Goal: Complete application form

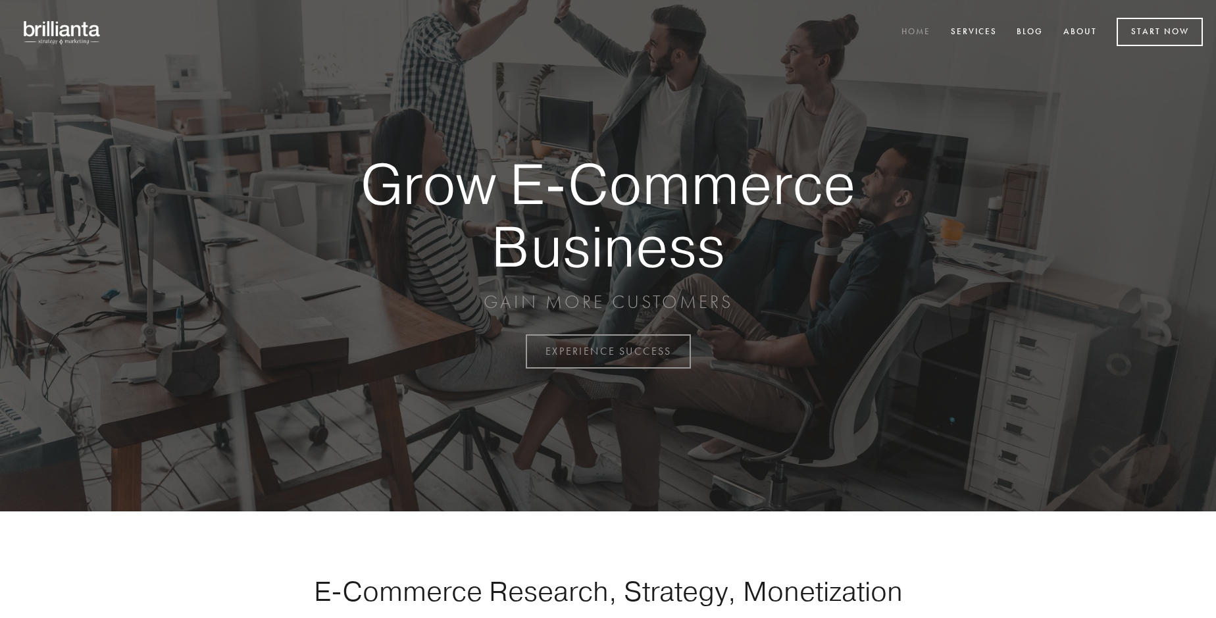
scroll to position [3449, 0]
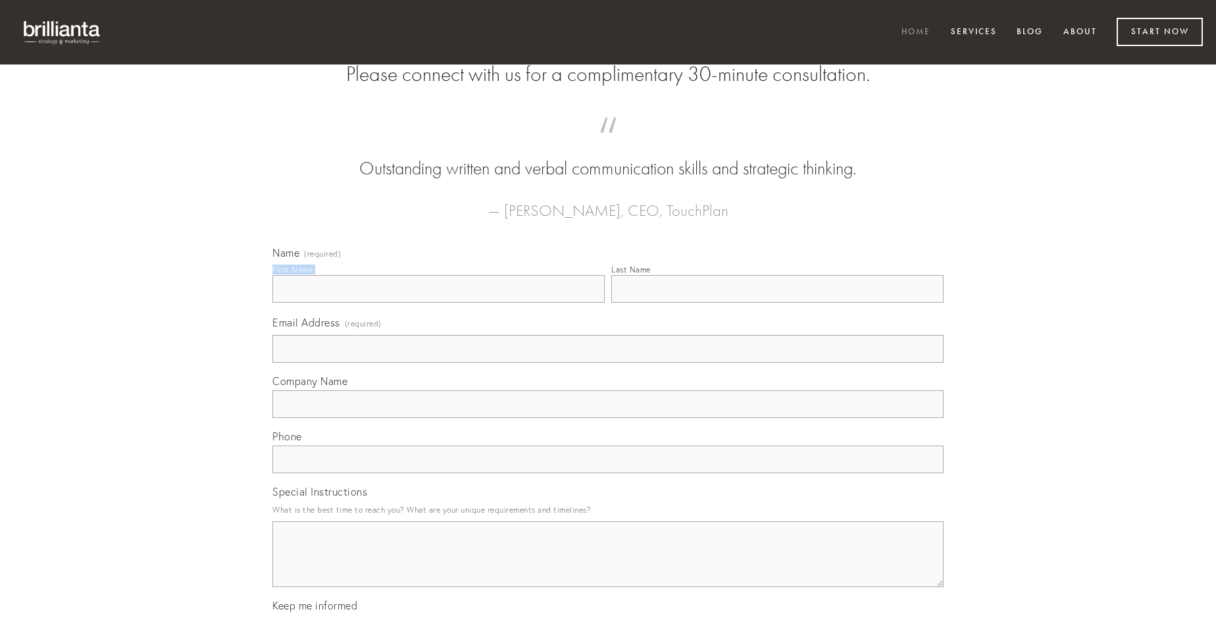
type input "[PERSON_NAME] DVM"
click at [777, 303] on input "Last Name" at bounding box center [777, 289] width 332 height 28
type input "[PERSON_NAME] DVM"
click at [608, 363] on input "Email Address (required)" at bounding box center [607, 349] width 671 height 28
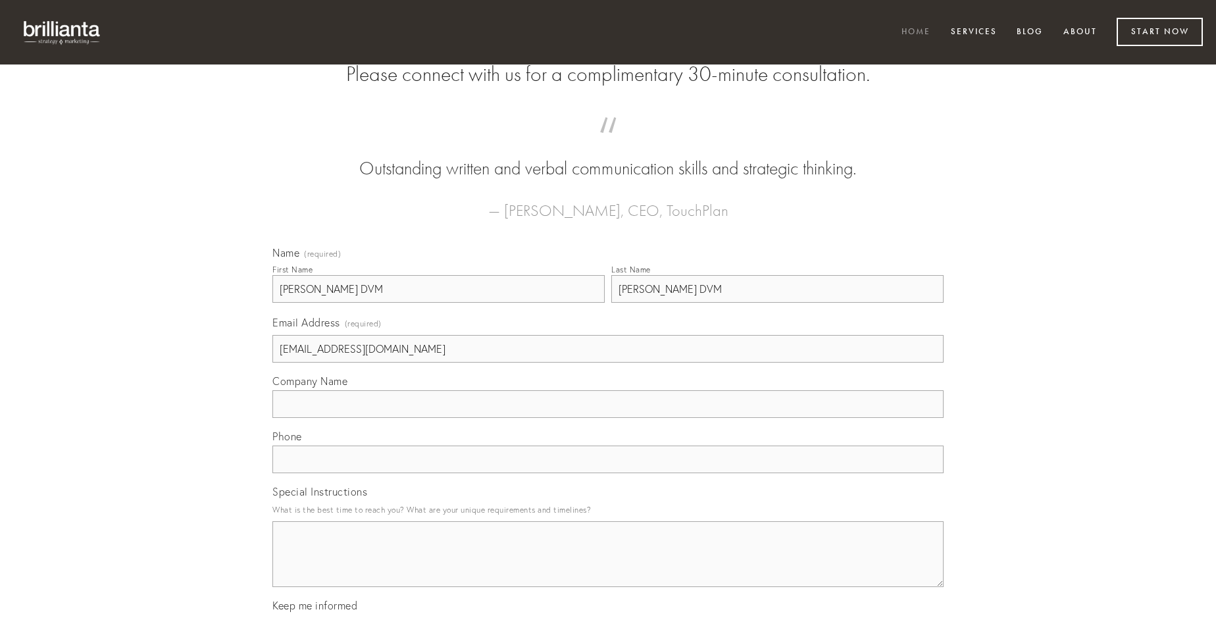
type input "[EMAIL_ADDRESS][DOMAIN_NAME]"
click at [608, 418] on input "Company Name" at bounding box center [607, 404] width 671 height 28
type input "cerno"
click at [608, 473] on input "text" at bounding box center [607, 459] width 671 height 28
click at [608, 566] on textarea "Special Instructions" at bounding box center [607, 554] width 671 height 66
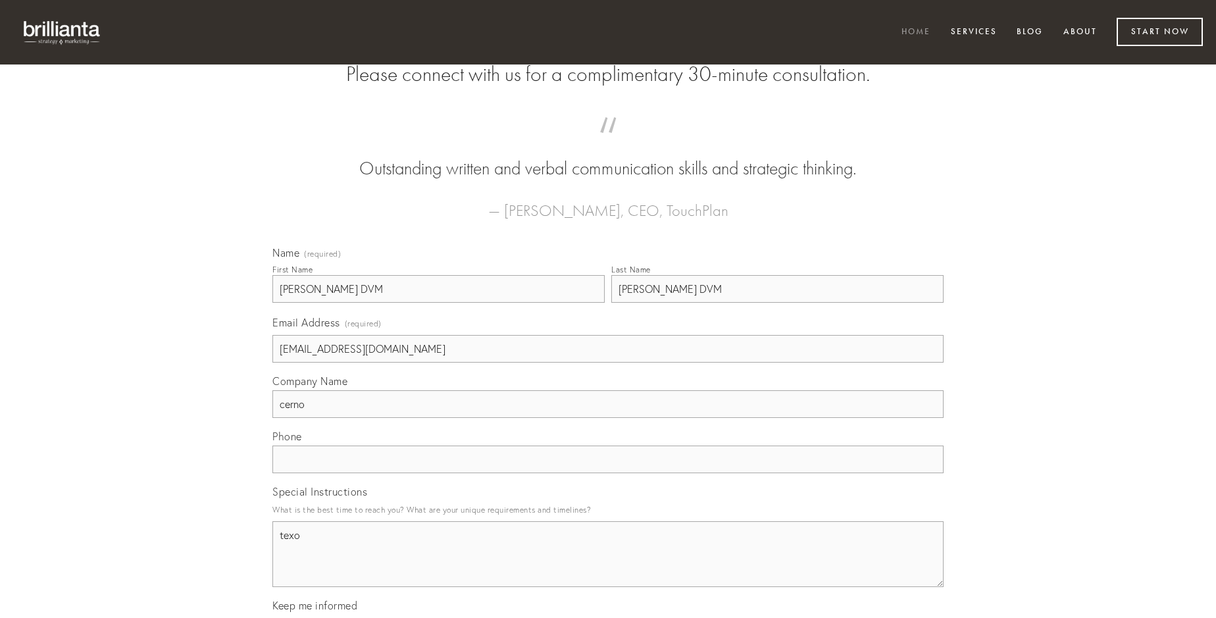
type textarea "texo"
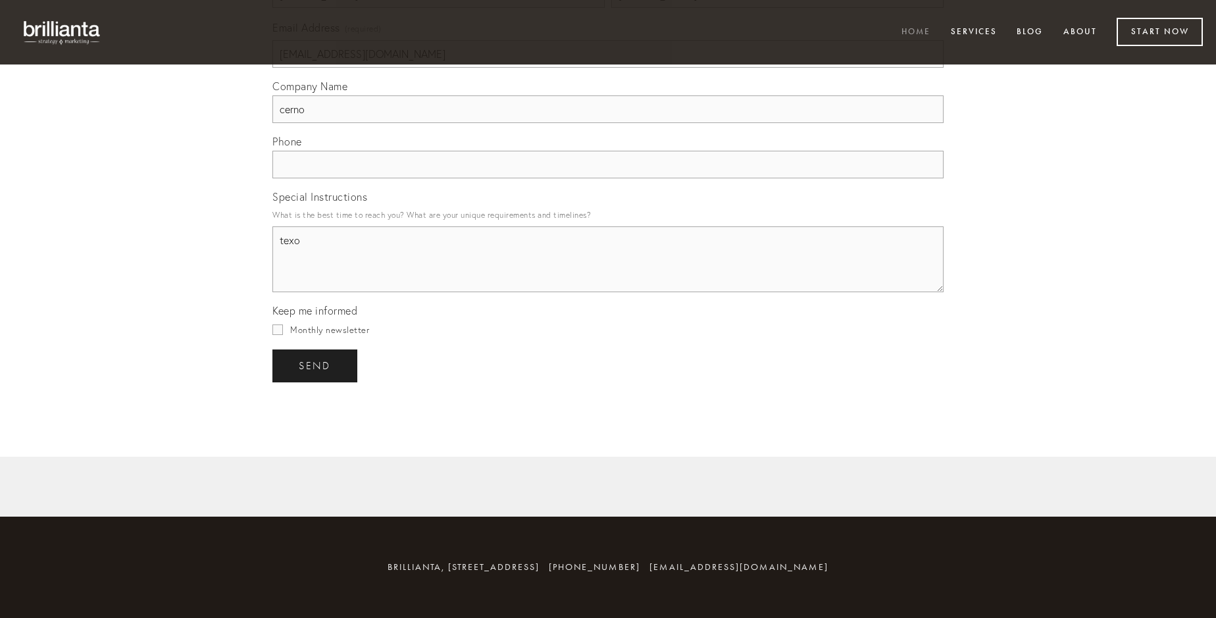
click at [316, 365] on span "send" at bounding box center [315, 366] width 32 height 12
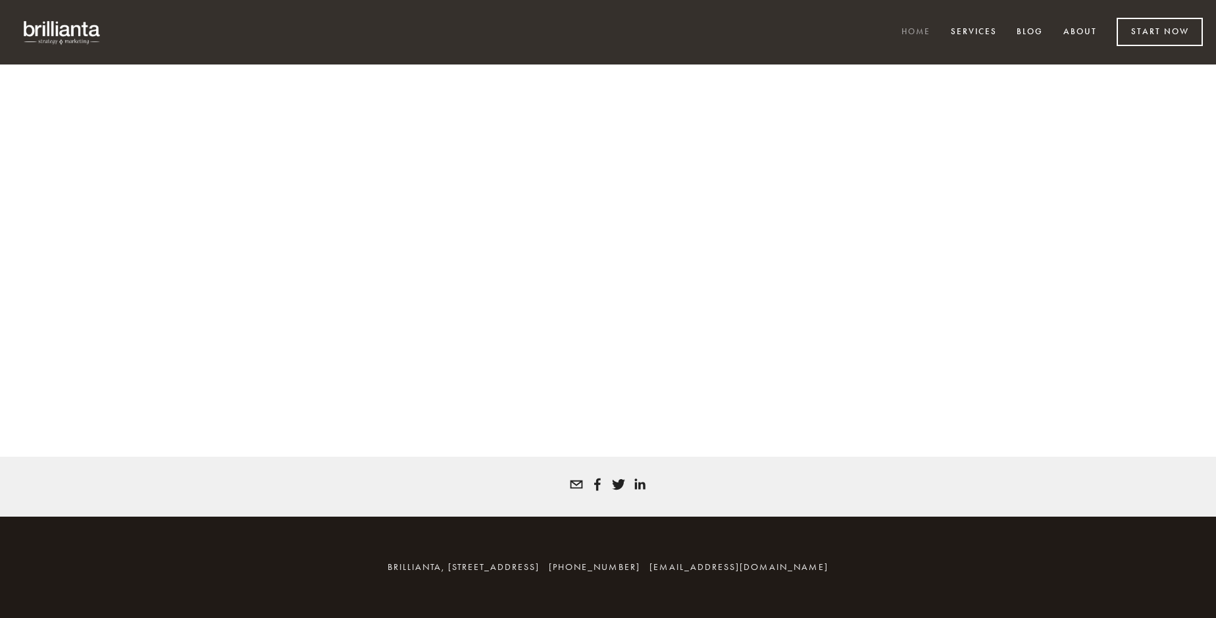
scroll to position [3431, 0]
